Goal: Book appointment/travel/reservation

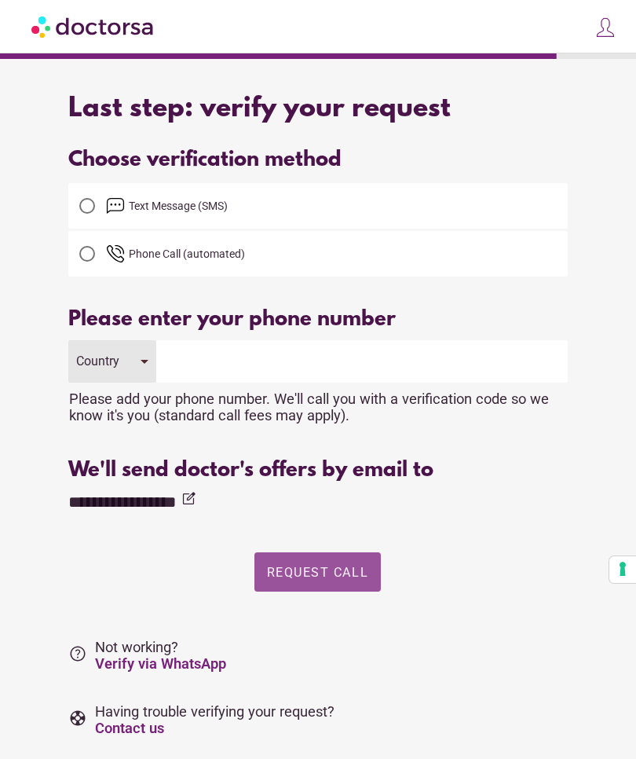
click at [328, 580] on span "Request Call" at bounding box center [317, 572] width 101 height 15
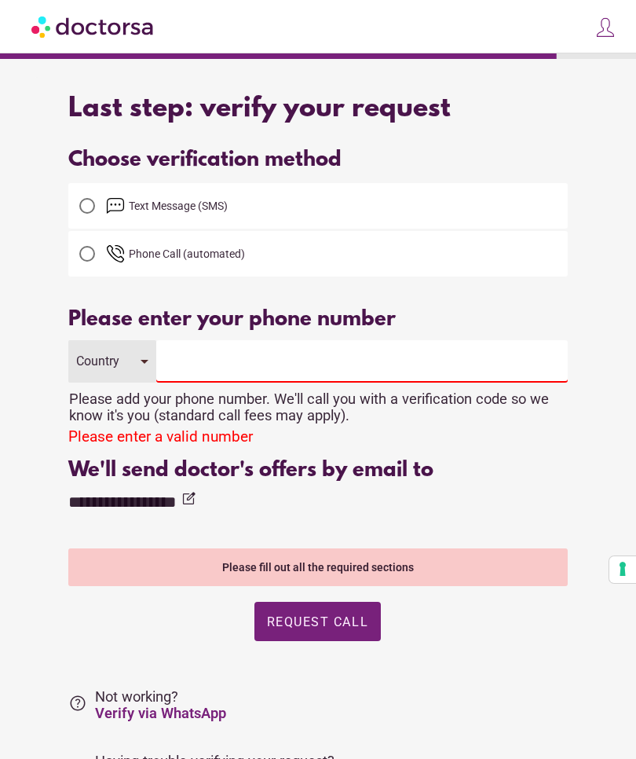
click at [146, 366] on div "Country" at bounding box center [111, 361] width 87 height 42
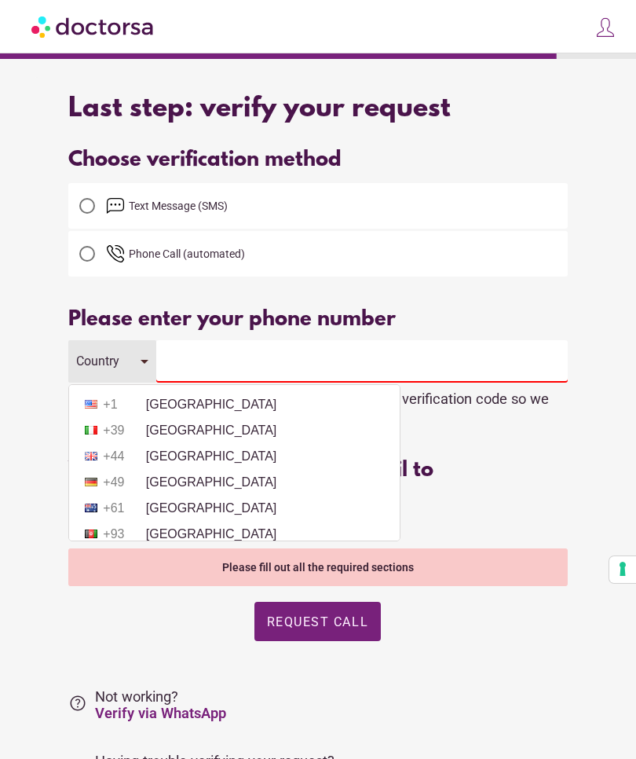
click at [206, 405] on li "+1 [GEOGRAPHIC_DATA]" at bounding box center [234, 405] width 315 height 24
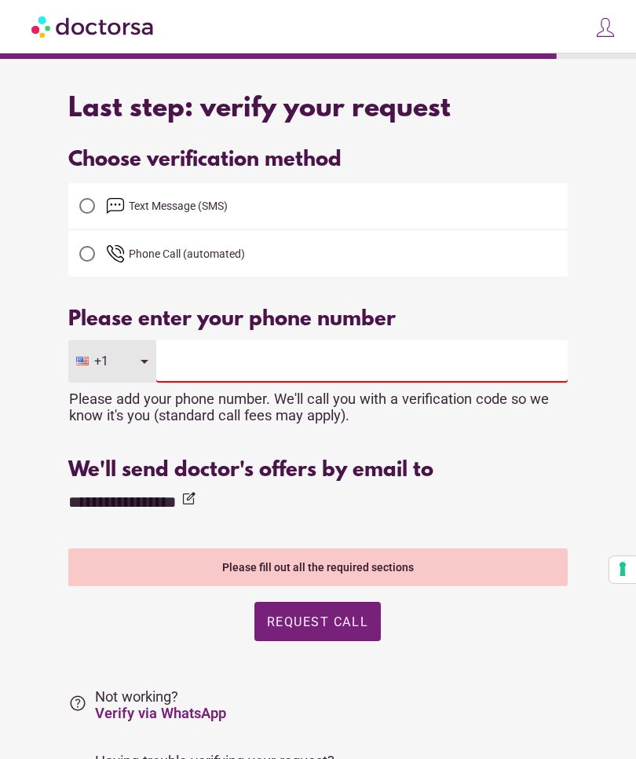
click at [212, 358] on input "tel" at bounding box center [362, 361] width 412 height 42
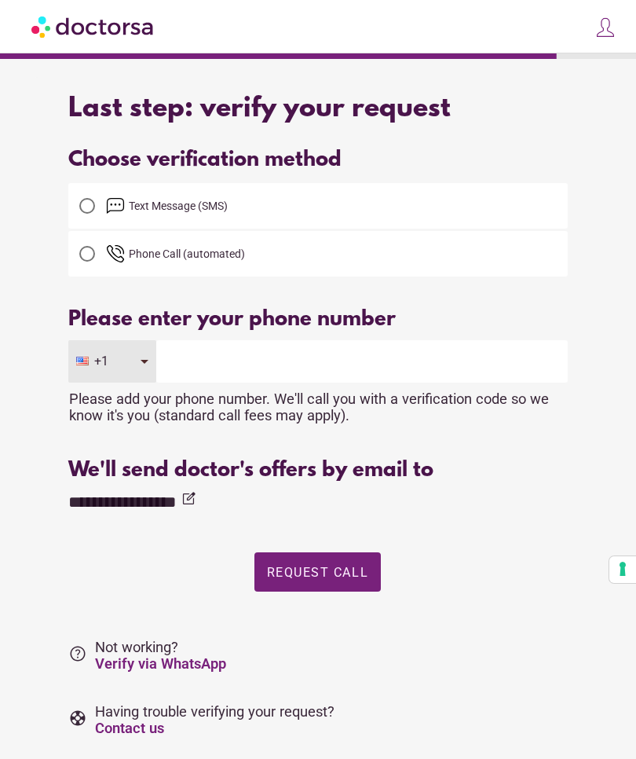
type input "**********"
click at [346, 580] on span "Request Call" at bounding box center [317, 572] width 101 height 15
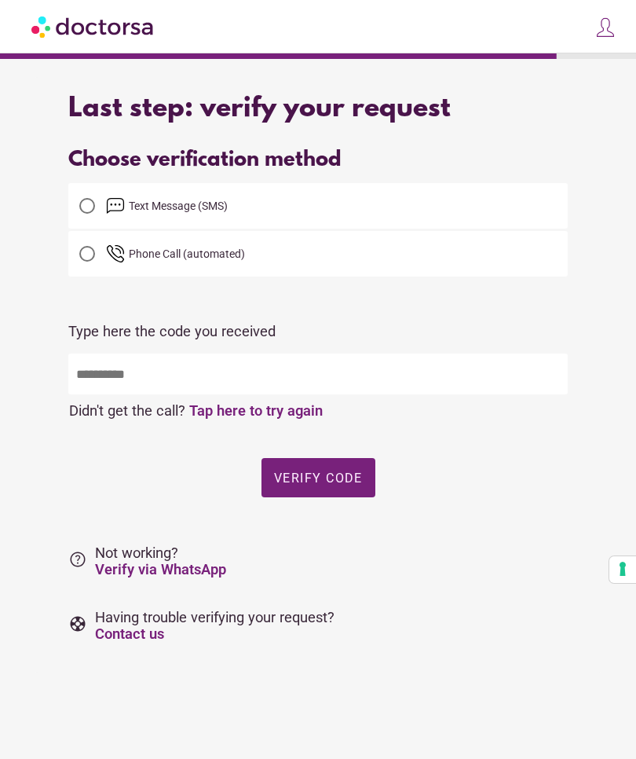
click at [1, 723] on div "What brings you in? Get Urgent Care Online Immediate primary care, 24/7 help Se…" at bounding box center [318, 361] width 636 height 723
click at [125, 383] on input "text" at bounding box center [317, 374] width 499 height 41
type input "*****"
click at [334, 479] on span "Verify code" at bounding box center [318, 477] width 89 height 15
click at [323, 493] on span "button" at bounding box center [319, 477] width 114 height 39
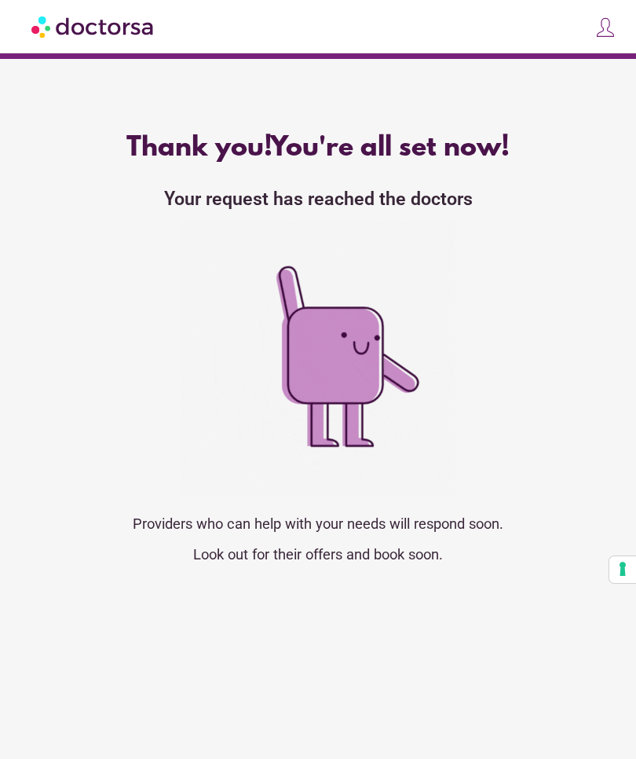
click at [620, 573] on button "Your consent preferences for tracking technologies" at bounding box center [623, 569] width 27 height 27
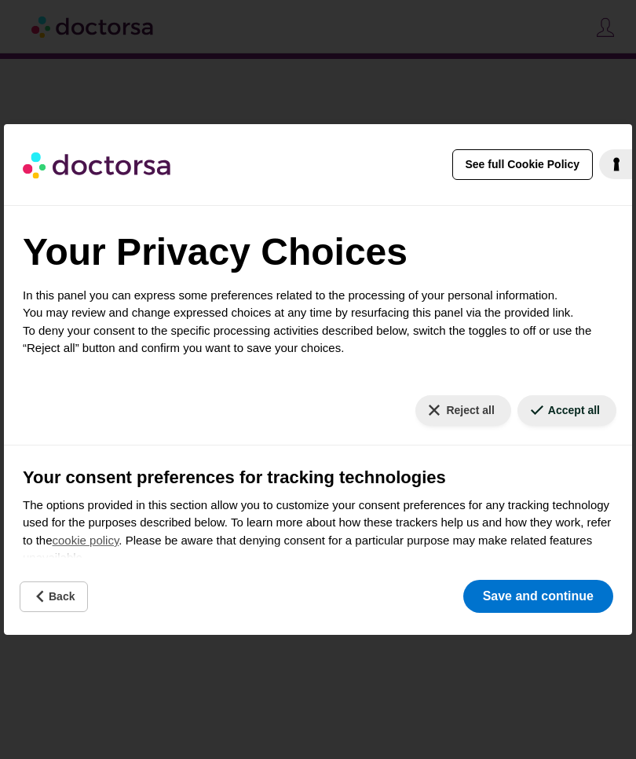
scroll to position [3, 0]
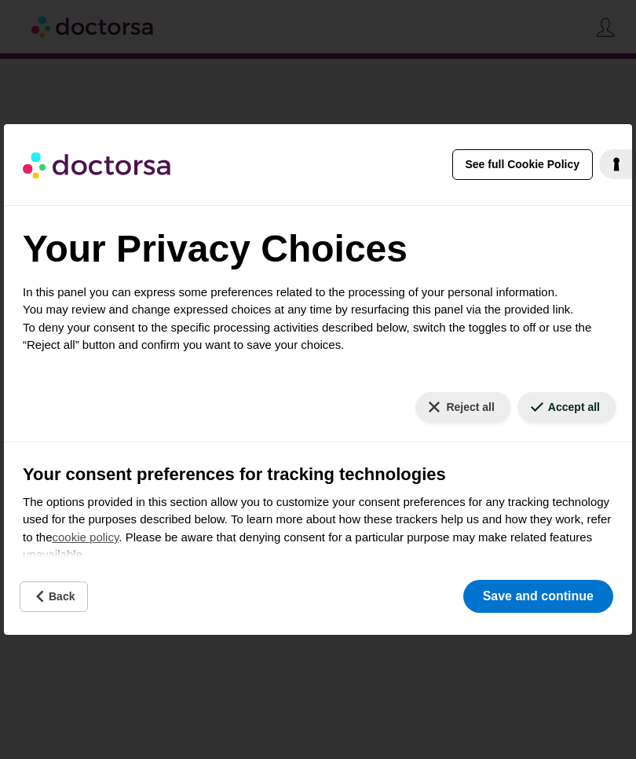
click at [445, 416] on button "Reject all" at bounding box center [463, 407] width 95 height 31
click at [566, 595] on button "Save and continue" at bounding box center [539, 596] width 150 height 33
